Goal: Find specific page/section: Find specific page/section

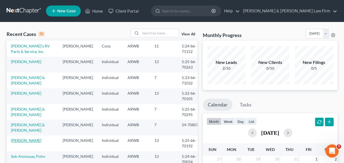
click at [19, 142] on link "[PERSON_NAME]" at bounding box center [26, 140] width 30 height 5
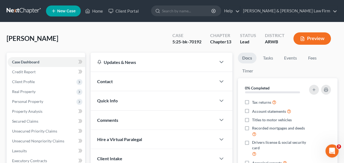
scroll to position [27, 0]
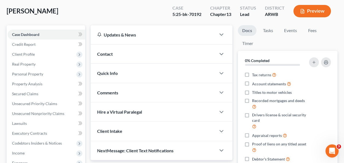
click at [108, 54] on span "Contact" at bounding box center [105, 53] width 16 height 5
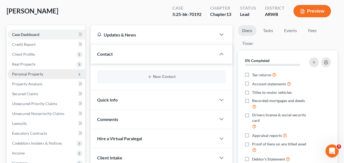
click at [16, 74] on span "Personal Property" at bounding box center [27, 73] width 31 height 5
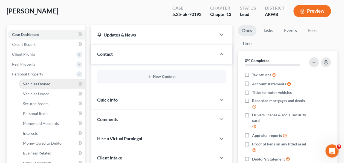
click at [50, 82] on link "Vehicles Owned" at bounding box center [52, 84] width 67 height 10
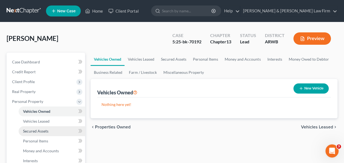
click at [42, 132] on span "Secured Assets" at bounding box center [35, 130] width 25 height 5
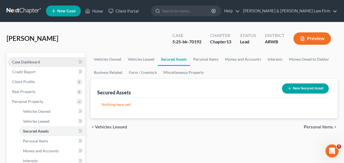
click at [25, 63] on span "Case Dashboard" at bounding box center [26, 61] width 28 height 5
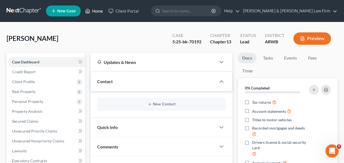
click at [93, 10] on link "Home" at bounding box center [93, 11] width 23 height 10
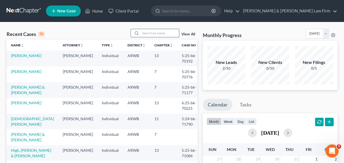
click at [163, 32] on input "search" at bounding box center [160, 33] width 38 height 8
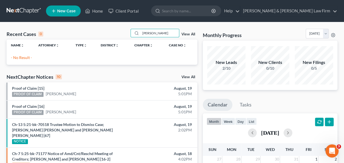
type input "[PERSON_NAME]"
click at [187, 34] on link "View All" at bounding box center [189, 34] width 14 height 4
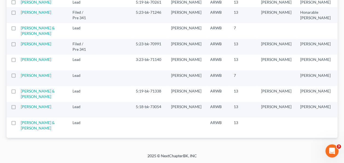
scroll to position [356, 0]
select select "4"
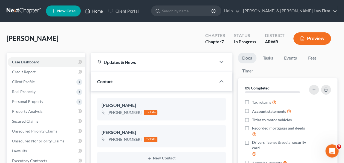
click at [97, 12] on link "Home" at bounding box center [93, 11] width 23 height 10
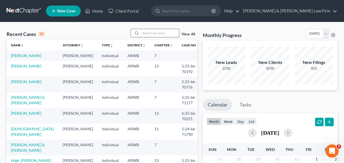
click at [148, 31] on input "search" at bounding box center [160, 33] width 38 height 8
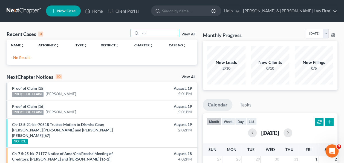
type input "r"
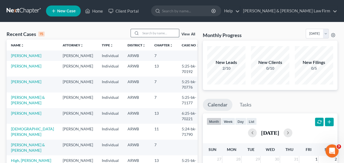
click at [153, 33] on input "search" at bounding box center [160, 33] width 38 height 8
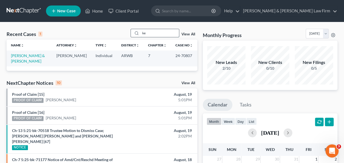
type input "k"
